Goal: Transaction & Acquisition: Download file/media

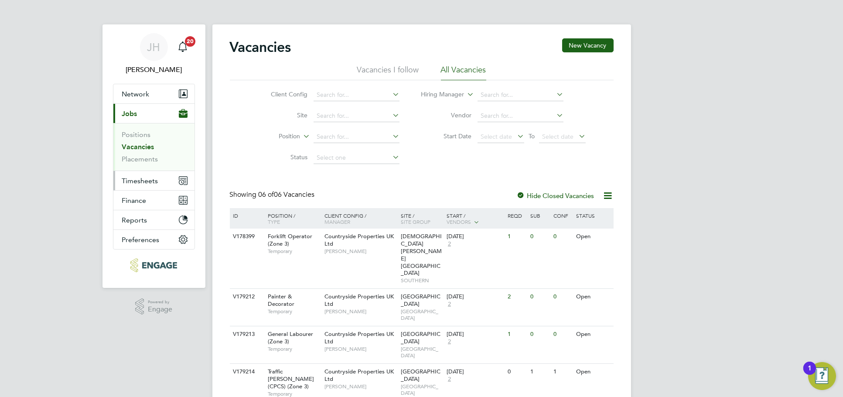
click at [148, 177] on span "Timesheets" at bounding box center [140, 181] width 36 height 8
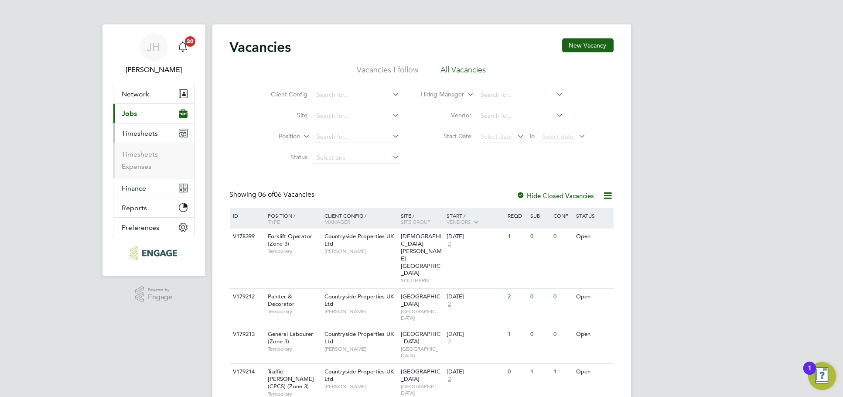
click at [145, 159] on li "Timesheets" at bounding box center [154, 156] width 65 height 12
click at [148, 151] on link "Timesheets" at bounding box center [140, 154] width 36 height 8
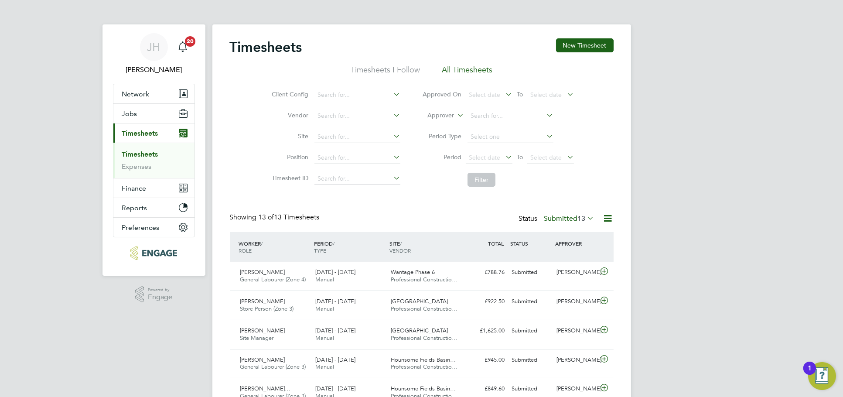
click at [578, 221] on span "13" at bounding box center [582, 218] width 8 height 9
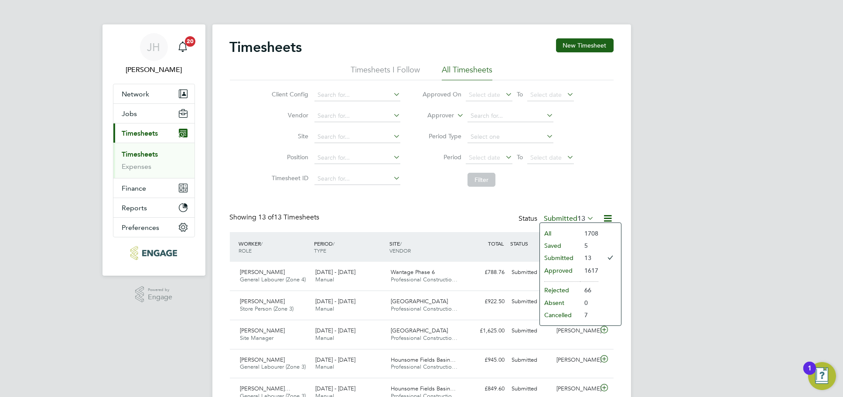
click at [568, 267] on li "Approved" at bounding box center [560, 270] width 40 height 12
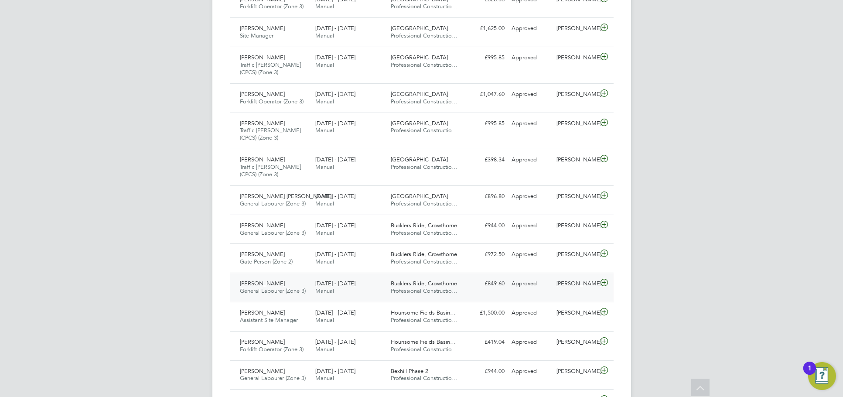
click at [582, 285] on div "Nick Wilcock" at bounding box center [575, 283] width 45 height 14
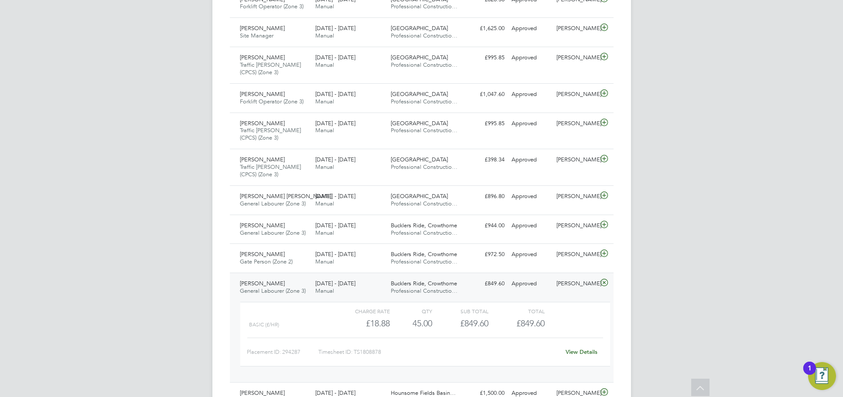
click at [582, 348] on link "View Details" at bounding box center [581, 351] width 32 height 7
click at [563, 259] on div "Nick Wilcock" at bounding box center [575, 254] width 45 height 14
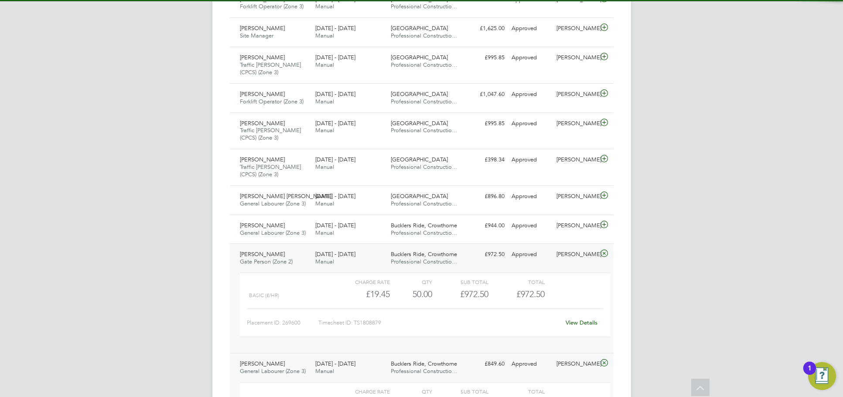
click at [578, 322] on link "View Details" at bounding box center [581, 322] width 32 height 7
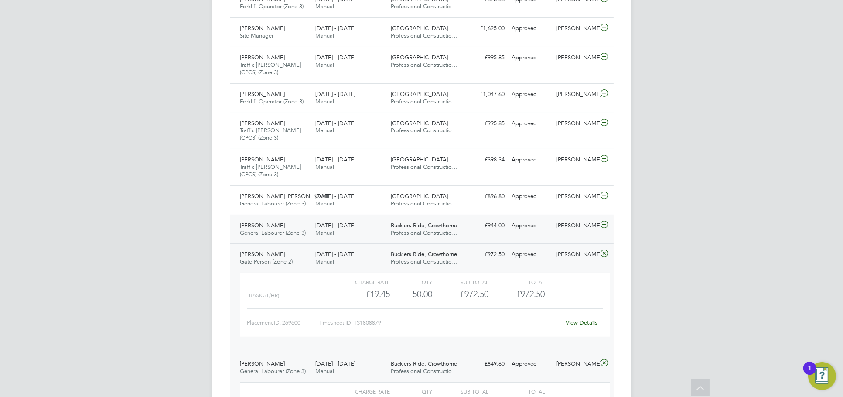
click at [563, 228] on div "Nick Wilcock" at bounding box center [575, 225] width 45 height 14
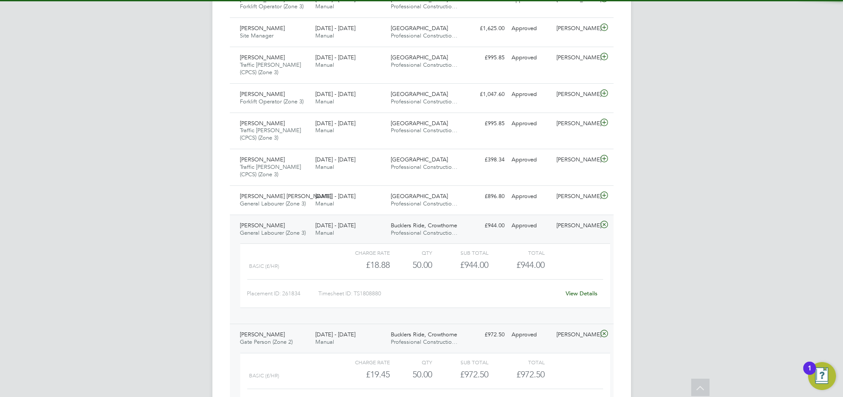
click at [583, 292] on link "View Details" at bounding box center [581, 292] width 32 height 7
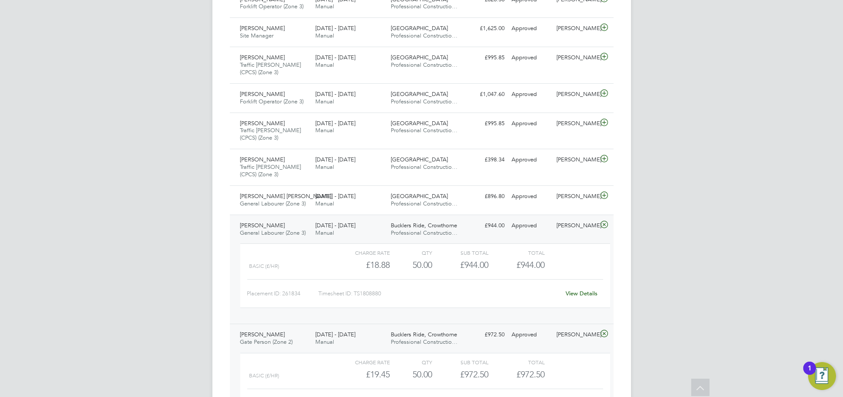
click at [582, 222] on div "Nick Wilcock" at bounding box center [575, 225] width 45 height 14
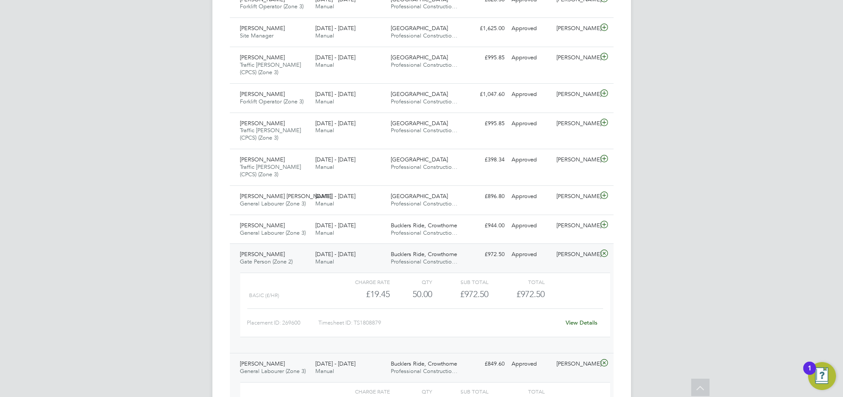
click at [584, 261] on div "Brian Munden Gate Person (Zone 2) 18 - 24 Aug 2025 18 - 24 Aug 2025 Manual Buck…" at bounding box center [422, 297] width 384 height 109
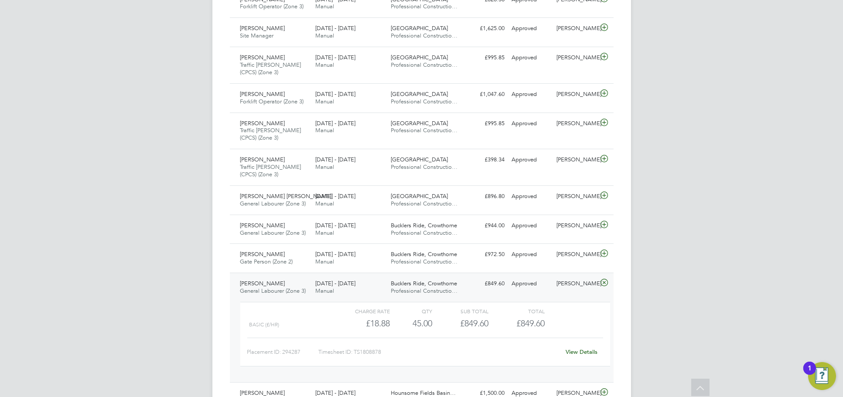
click at [580, 287] on div "Nick Wilcock" at bounding box center [575, 283] width 45 height 14
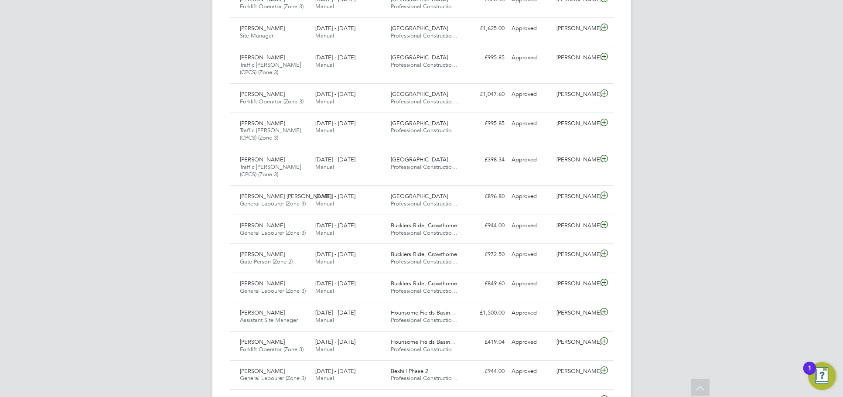
click at [628, 132] on div "Timesheets New Timesheet Timesheets I Follow All Timesheets Client Config Vendo…" at bounding box center [421, 133] width 418 height 1184
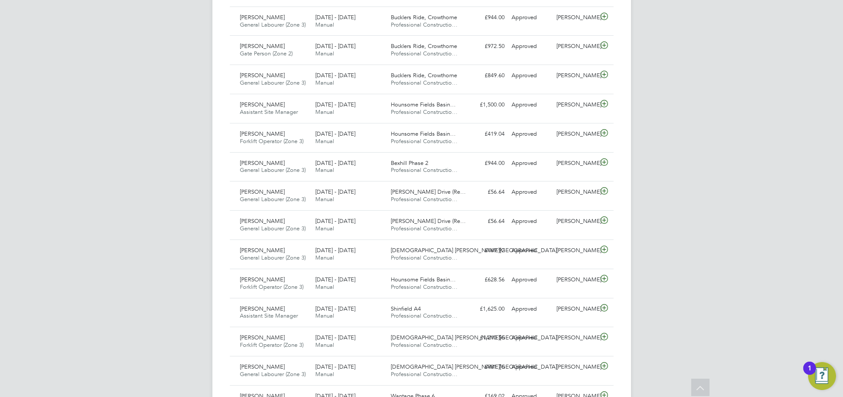
scroll to position [775, 0]
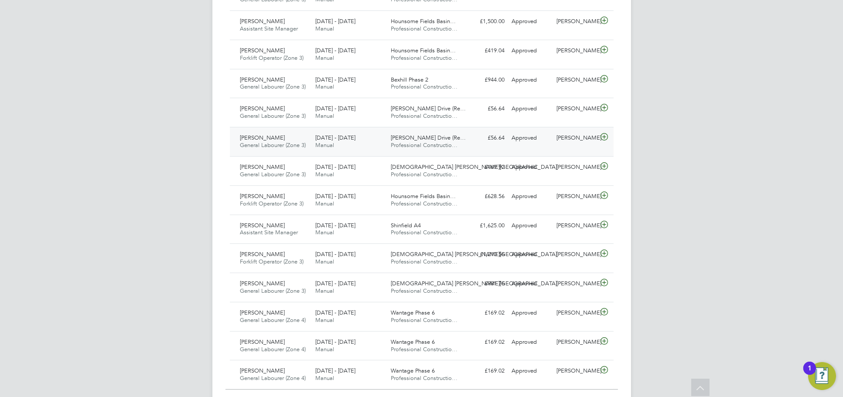
click at [571, 146] on div "Bakusa Dukuray General Labourer (Zone 3) 11 - 17 Aug 2025 11 - 17 Aug 2025 Manu…" at bounding box center [422, 141] width 384 height 29
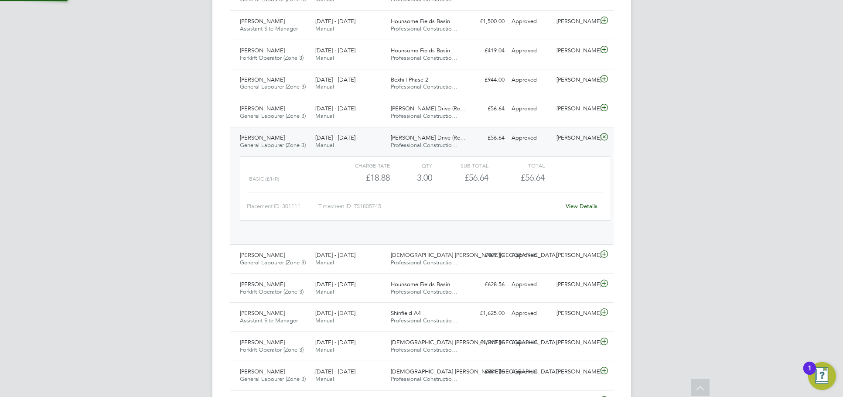
scroll to position [15, 85]
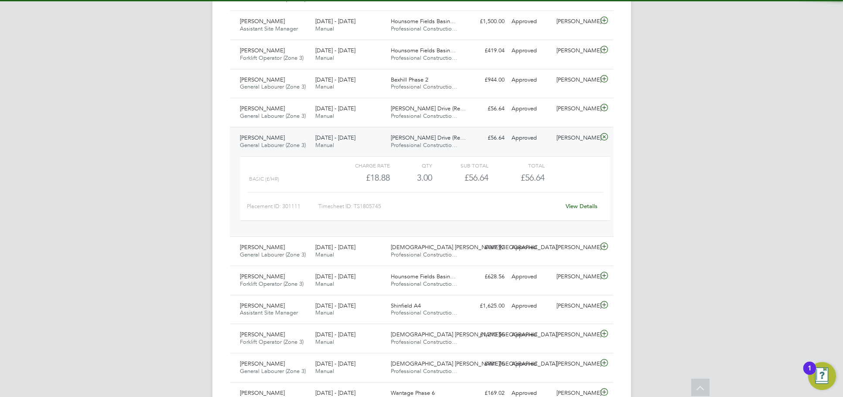
click at [571, 146] on div "Bakusa Dukuray General Labourer (Zone 3) 11 - 17 Aug 2025 11 - 17 Aug 2025 Manu…" at bounding box center [422, 181] width 384 height 109
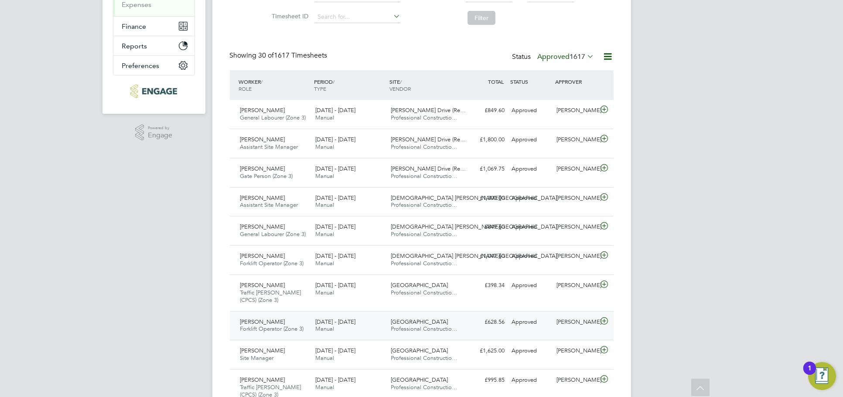
scroll to position [145, 0]
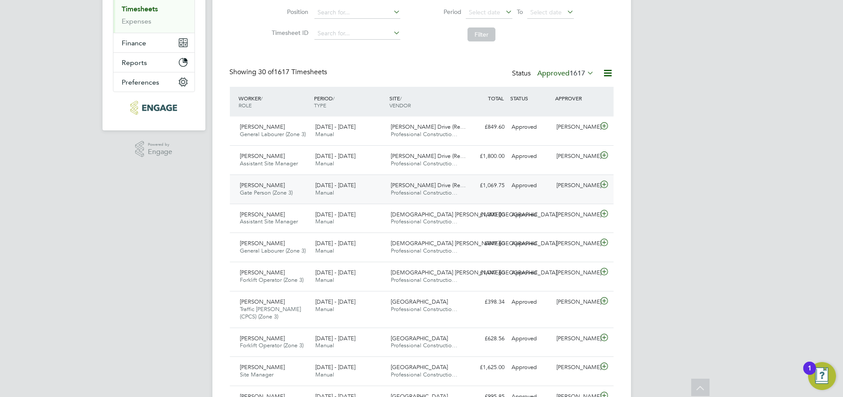
click at [557, 192] on div "Bakary Camara Gate Person (Zone 3) 18 - 24 Aug 2025 18 - 24 Aug 2025 Manual Emm…" at bounding box center [422, 188] width 384 height 29
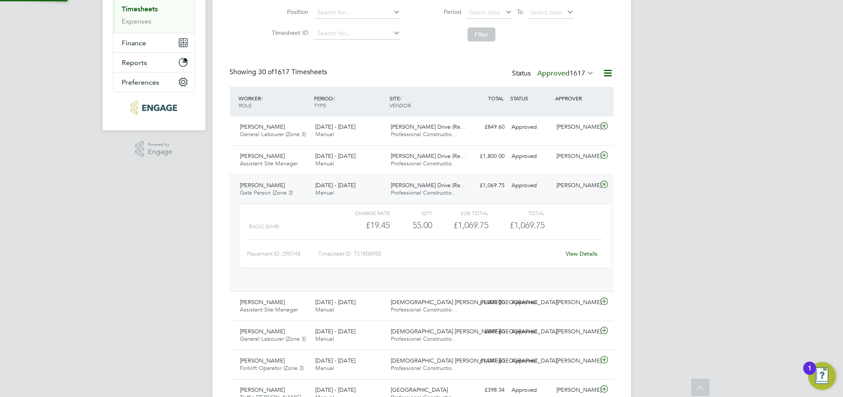
scroll to position [15, 85]
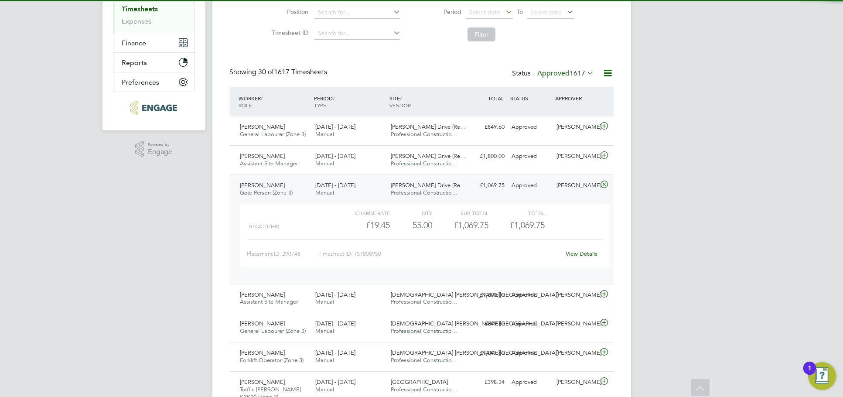
click at [579, 250] on link "View Details" at bounding box center [581, 253] width 32 height 7
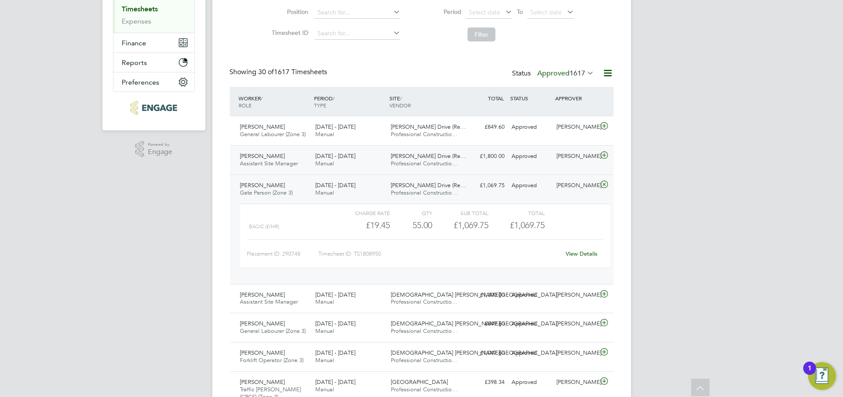
click at [573, 155] on div "Mike Kord" at bounding box center [575, 156] width 45 height 14
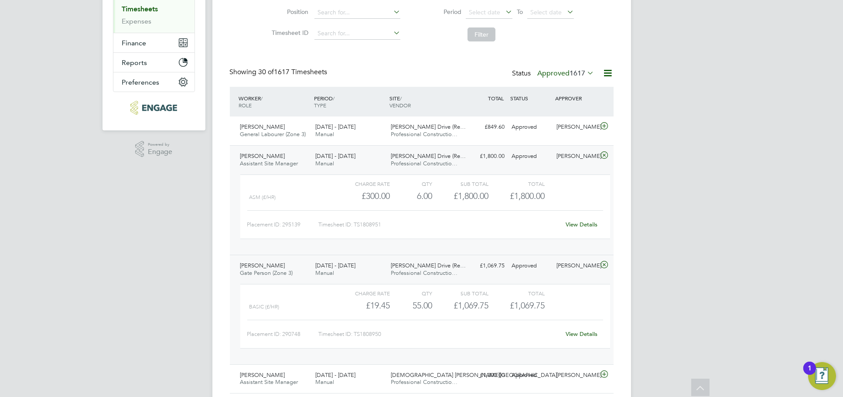
click at [578, 224] on link "View Details" at bounding box center [581, 224] width 32 height 7
click at [561, 127] on div "Mike Kord" at bounding box center [575, 127] width 45 height 14
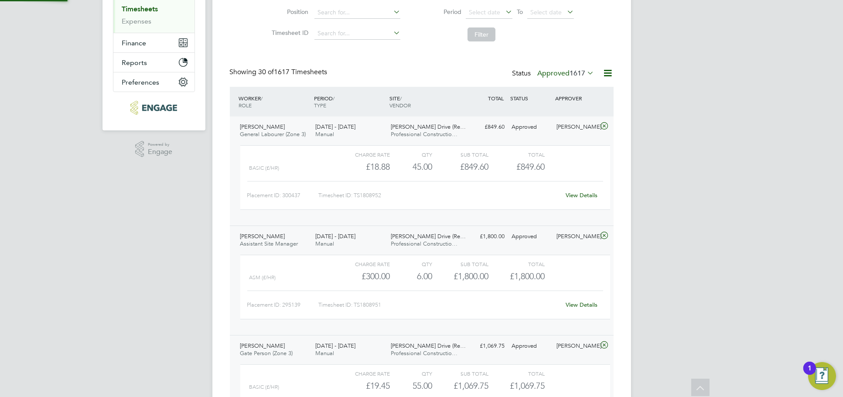
click at [579, 194] on link "View Details" at bounding box center [581, 194] width 32 height 7
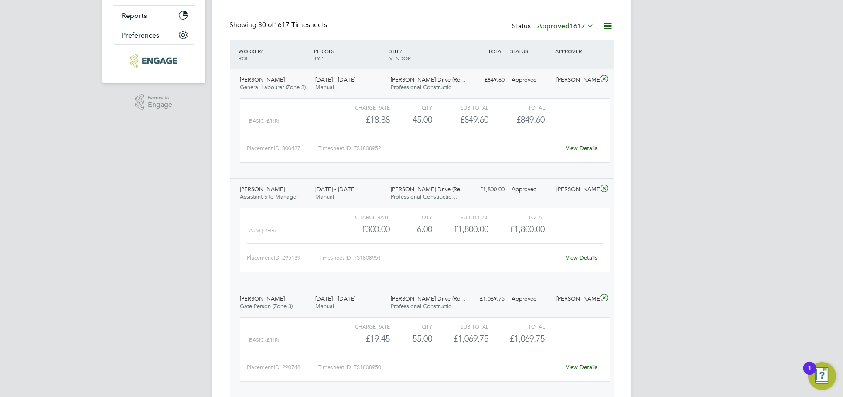
scroll to position [291, 0]
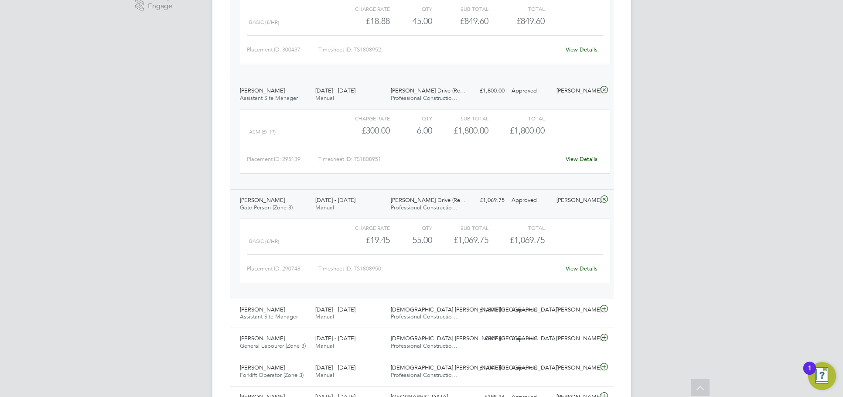
click at [579, 269] on link "View Details" at bounding box center [581, 268] width 32 height 7
click at [579, 158] on link "View Details" at bounding box center [581, 158] width 32 height 7
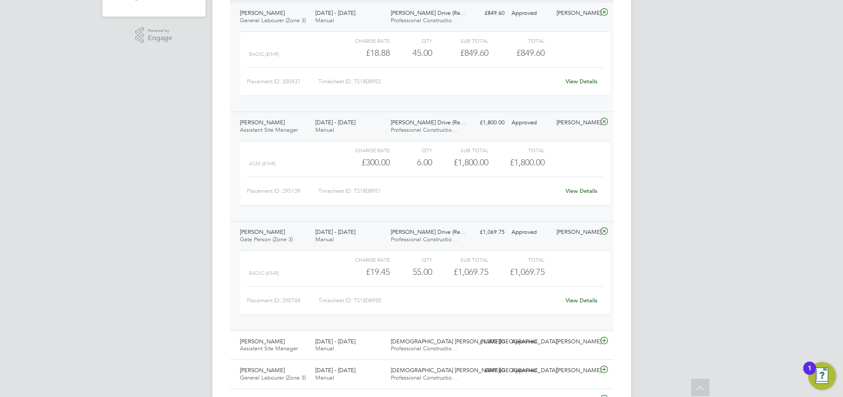
scroll to position [242, 0]
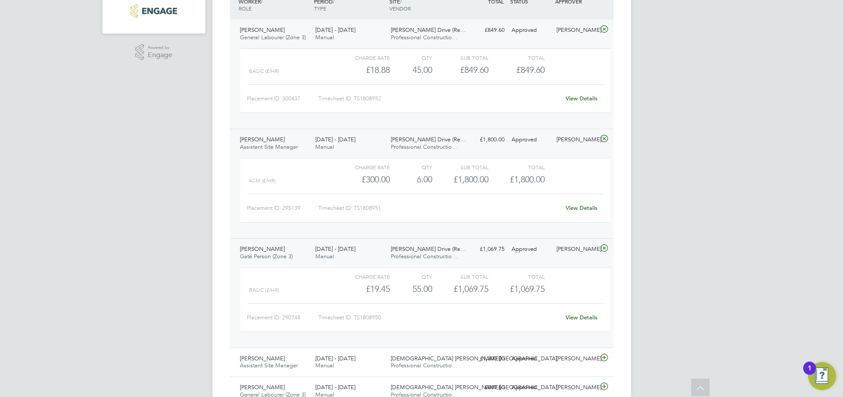
click at [589, 99] on link "View Details" at bounding box center [581, 98] width 32 height 7
click at [593, 143] on div "Mike Kord" at bounding box center [575, 140] width 45 height 14
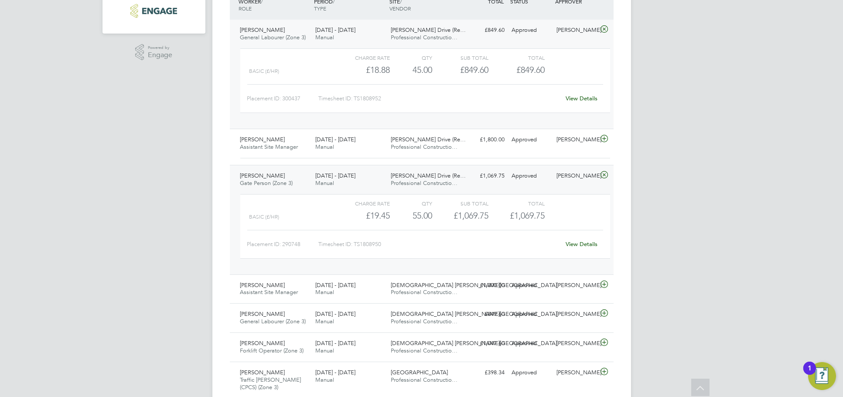
click at [587, 34] on div "Mike Kord" at bounding box center [575, 30] width 45 height 14
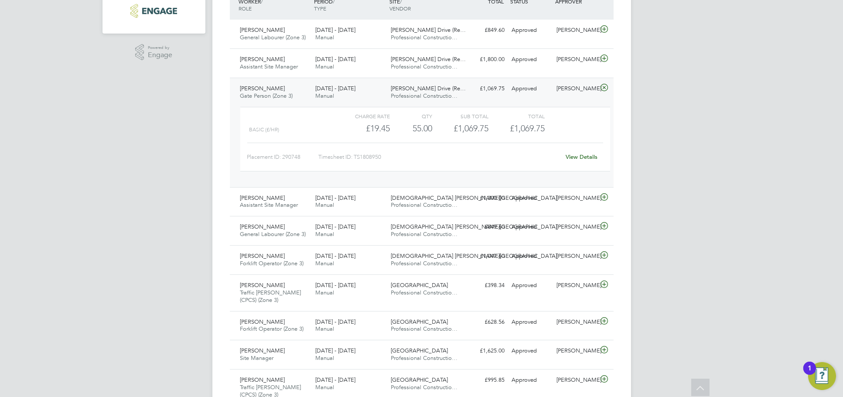
click at [575, 92] on div "Mike Kord" at bounding box center [575, 89] width 45 height 14
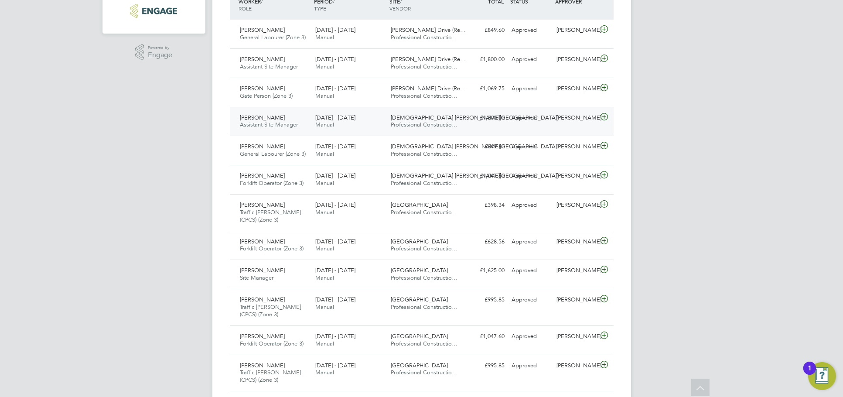
click at [577, 125] on div "Kevin Honey Assistant Site Manager 18 - 24 Aug 2025 18 - 24 Aug 2025 Manual Chu…" at bounding box center [422, 121] width 384 height 29
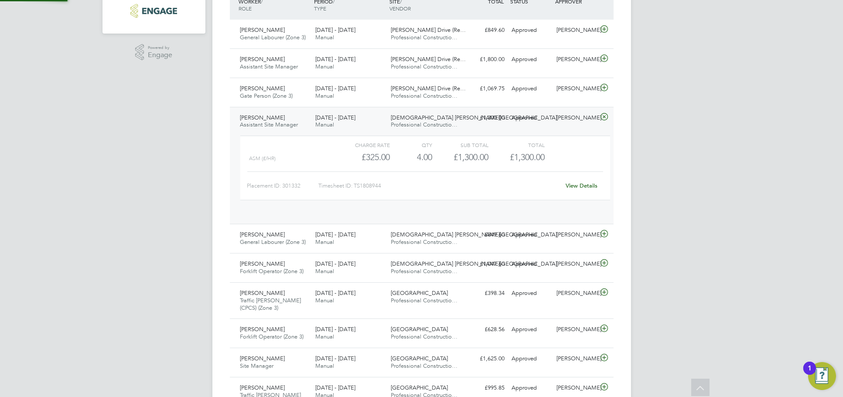
scroll to position [15, 85]
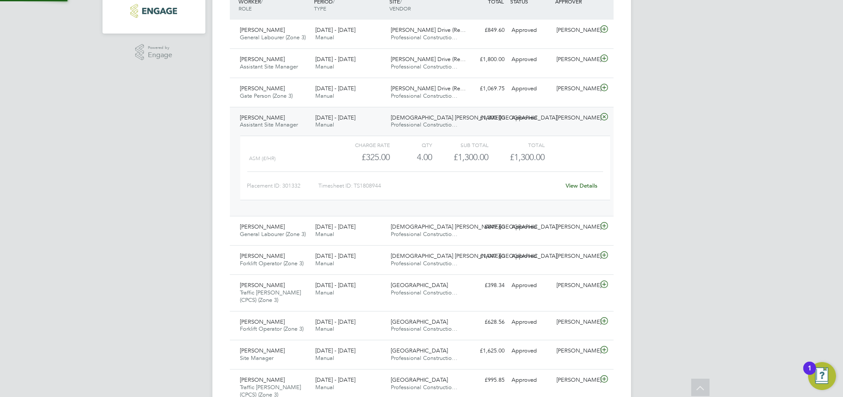
click at [573, 186] on link "View Details" at bounding box center [581, 185] width 32 height 7
click at [553, 228] on div "David Pratt" at bounding box center [575, 227] width 45 height 14
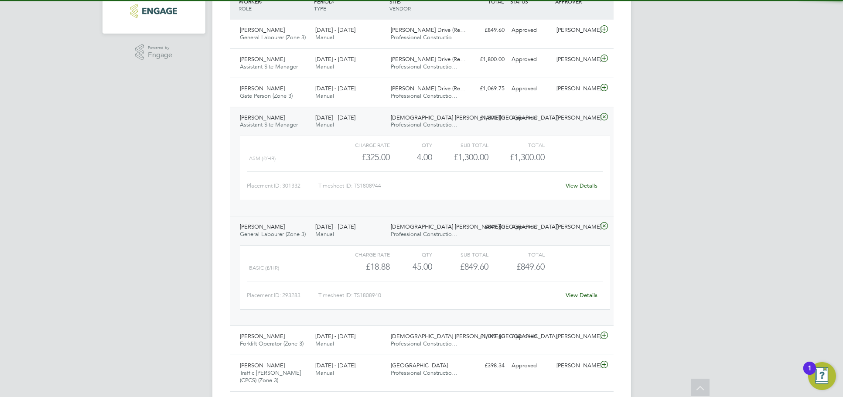
click at [578, 291] on div "View Details" at bounding box center [581, 295] width 43 height 14
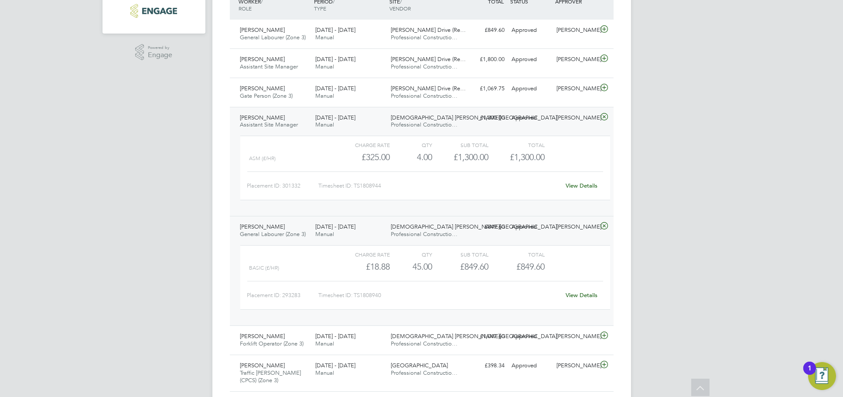
click at [586, 296] on link "View Details" at bounding box center [581, 294] width 32 height 7
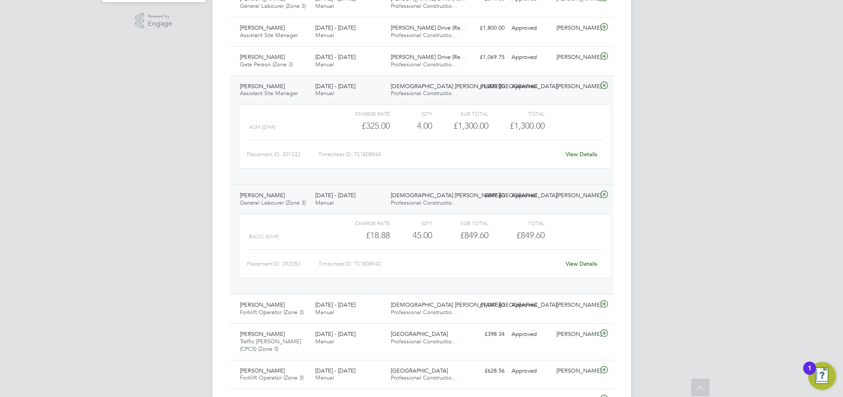
scroll to position [291, 0]
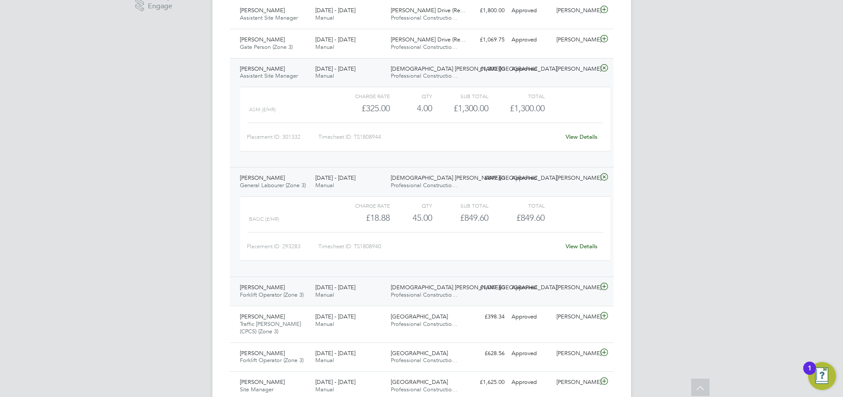
click at [578, 299] on div "Raymond Arthur Forklift Operator (Zone 3) 18 - 24 Aug 2025 18 - 24 Aug 2025 Man…" at bounding box center [422, 290] width 384 height 29
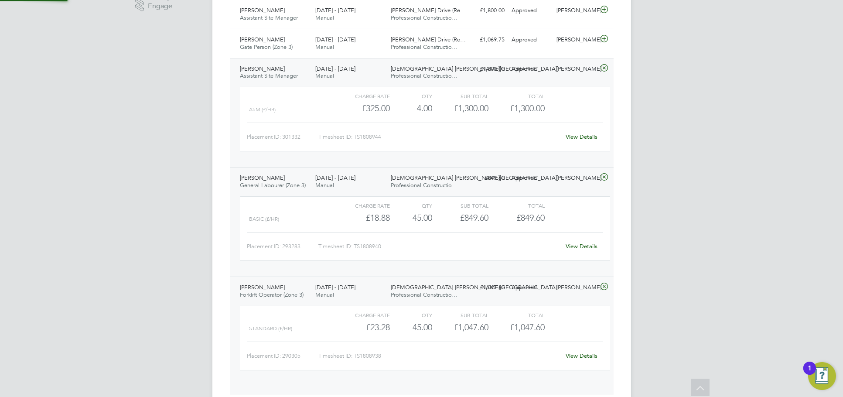
scroll to position [15, 85]
click at [580, 354] on link "View Details" at bounding box center [581, 355] width 32 height 7
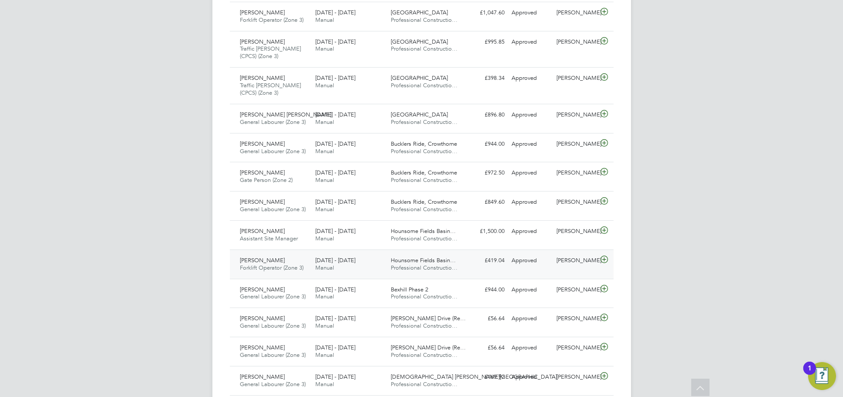
scroll to position [823, 0]
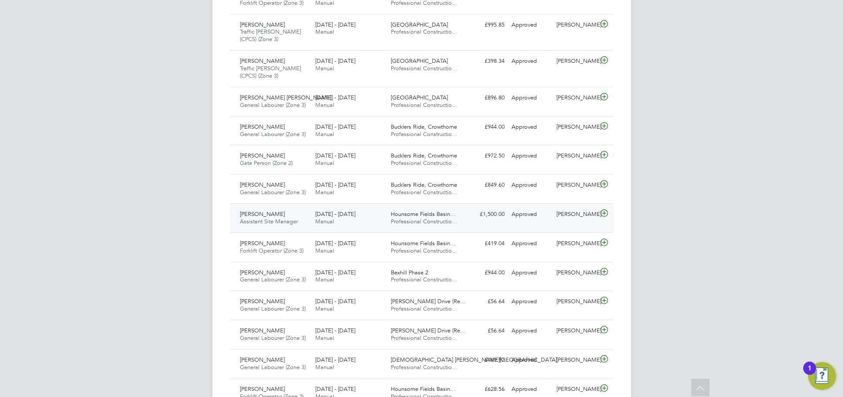
click at [583, 218] on div "James Berry" at bounding box center [575, 214] width 45 height 14
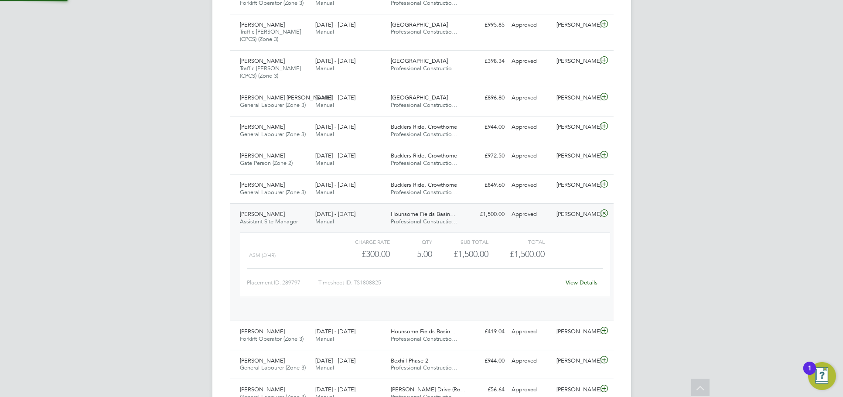
scroll to position [15, 85]
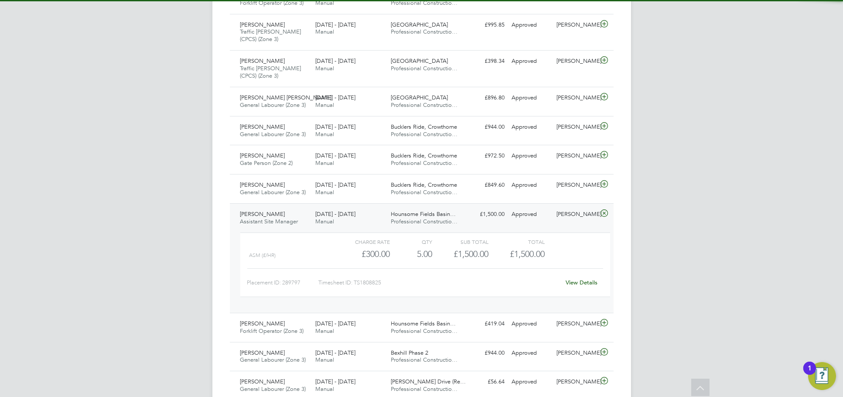
click at [582, 284] on link "View Details" at bounding box center [581, 282] width 32 height 7
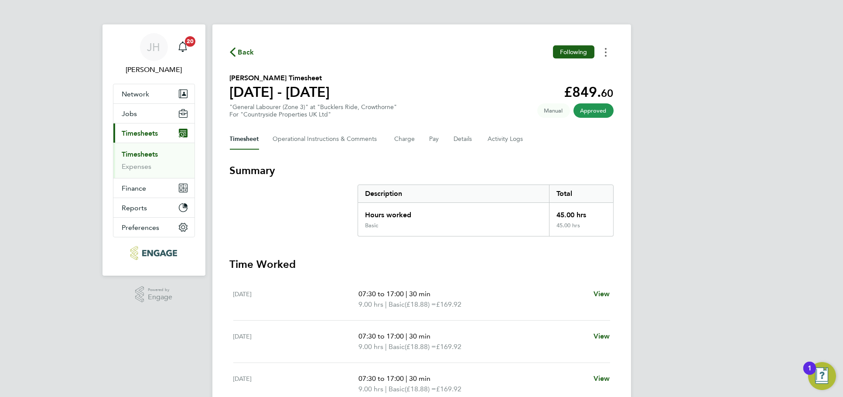
click at [605, 51] on icon "Timesheets Menu" at bounding box center [606, 52] width 2 height 9
click at [568, 68] on link "Download timesheet" at bounding box center [561, 71] width 105 height 17
click at [608, 54] on button "Timesheets Menu" at bounding box center [606, 52] width 16 height 14
click at [575, 68] on link "Download timesheet" at bounding box center [561, 71] width 105 height 17
click at [605, 52] on circle "Timesheets Menu" at bounding box center [606, 52] width 2 height 2
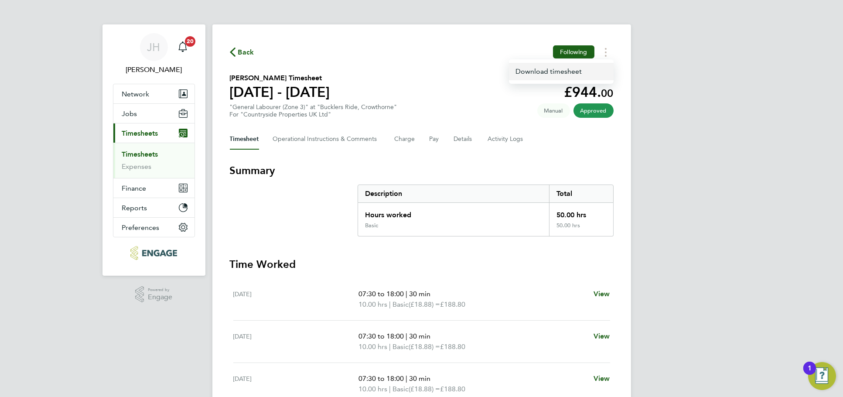
click at [578, 67] on link "Download timesheet" at bounding box center [561, 71] width 105 height 17
click at [606, 52] on button "Timesheets Menu" at bounding box center [606, 52] width 16 height 14
click at [586, 67] on link "Download timesheet" at bounding box center [561, 71] width 105 height 17
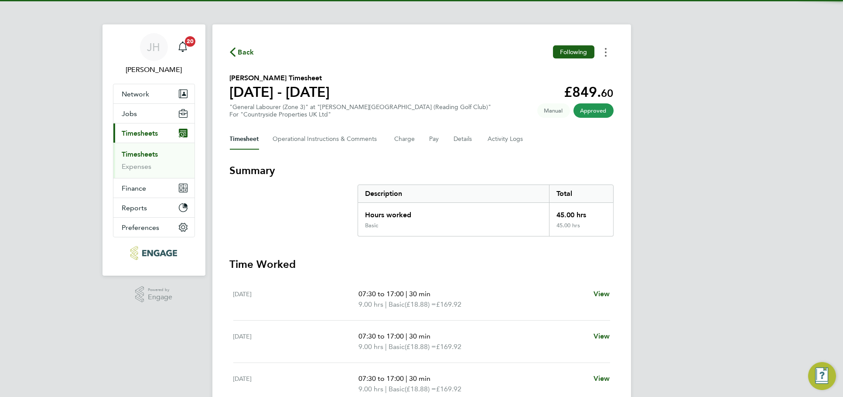
click at [604, 51] on button "Timesheets Menu" at bounding box center [606, 52] width 16 height 14
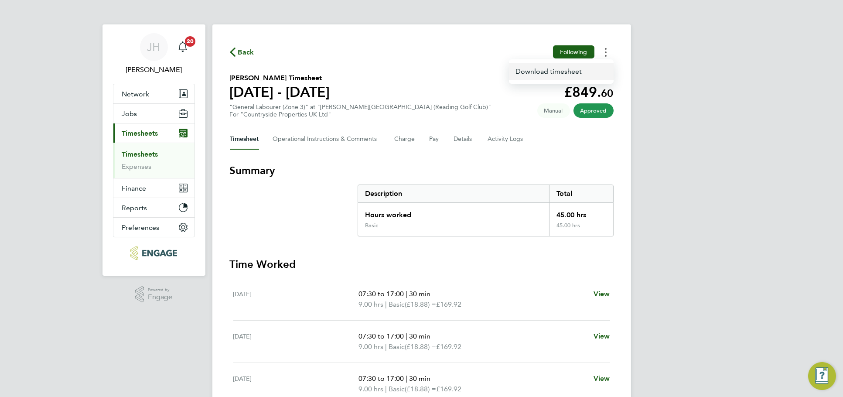
click at [575, 67] on link "Download timesheet" at bounding box center [561, 71] width 105 height 17
click at [605, 51] on icon "Timesheets Menu" at bounding box center [606, 52] width 2 height 9
click at [583, 70] on link "Download timesheet" at bounding box center [561, 71] width 105 height 17
click at [607, 48] on button "Timesheets Menu" at bounding box center [606, 52] width 16 height 14
click at [580, 70] on link "Download timesheet" at bounding box center [561, 71] width 105 height 17
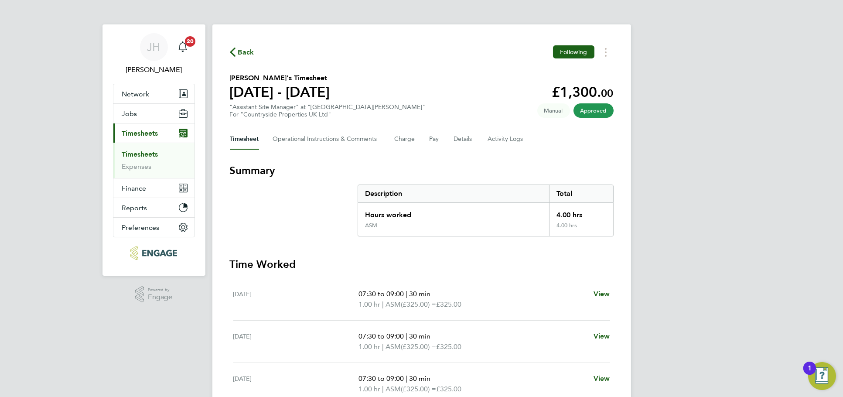
drag, startPoint x: 652, startPoint y: 168, endPoint x: 656, endPoint y: 162, distance: 7.5
click at [652, 168] on div "JH Jess Hogan Notifications 20 Applications: Network Team Members Businesses Si…" at bounding box center [421, 294] width 843 height 588
click at [602, 51] on button "Timesheets Menu" at bounding box center [606, 52] width 16 height 14
click at [584, 72] on link "Download timesheet" at bounding box center [561, 71] width 105 height 17
click at [605, 53] on icon "Timesheets Menu" at bounding box center [606, 52] width 2 height 9
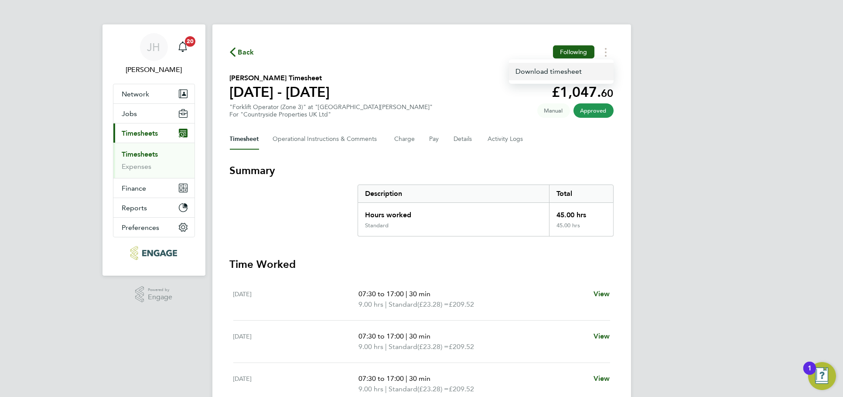
click at [568, 71] on link "Download timesheet" at bounding box center [561, 71] width 105 height 17
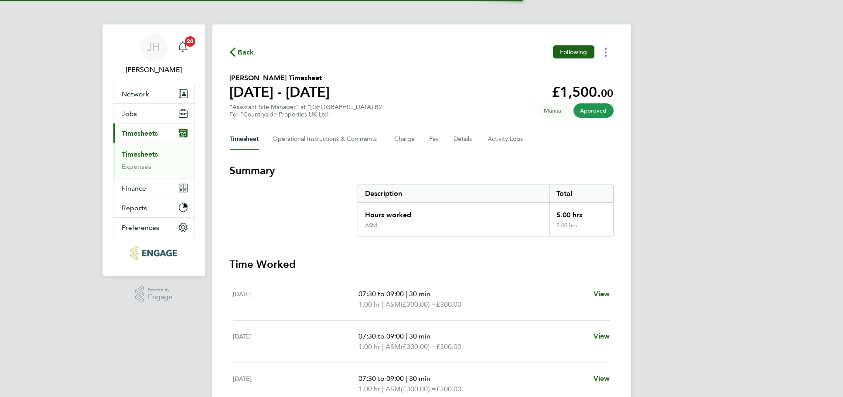
click at [607, 56] on button "Timesheets Menu" at bounding box center [606, 52] width 16 height 14
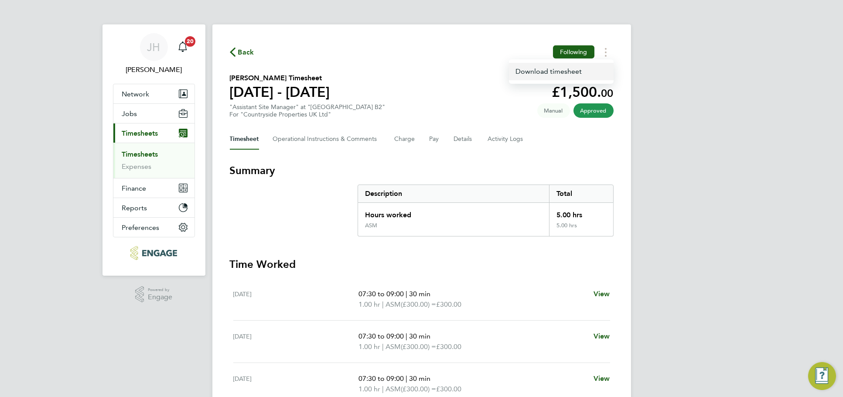
click at [581, 72] on link "Download timesheet" at bounding box center [561, 71] width 105 height 17
